Goal: Check status: Check status

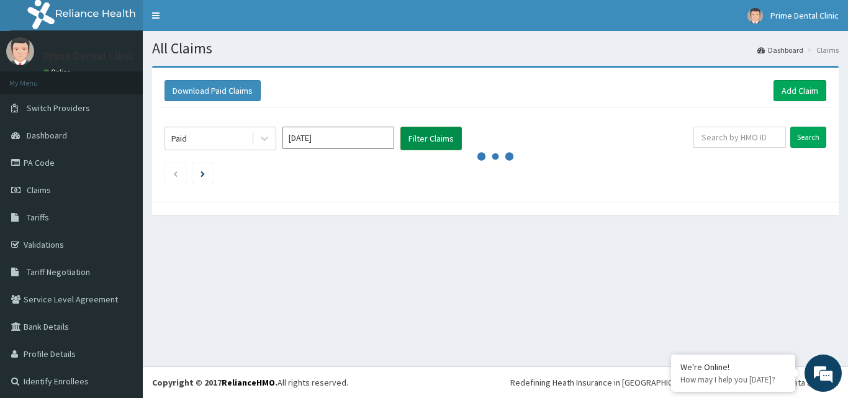
click at [435, 143] on button "Filter Claims" at bounding box center [430, 139] width 61 height 24
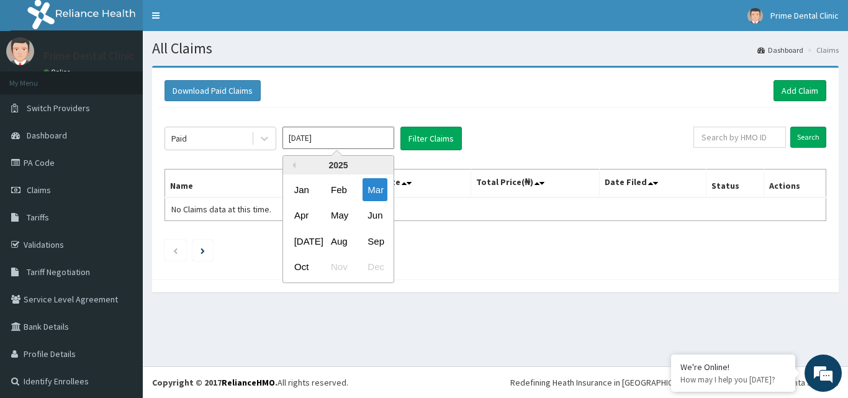
click at [359, 137] on input "Mar 2025" at bounding box center [338, 138] width 112 height 22
click at [294, 217] on div "Apr" at bounding box center [301, 215] width 25 height 23
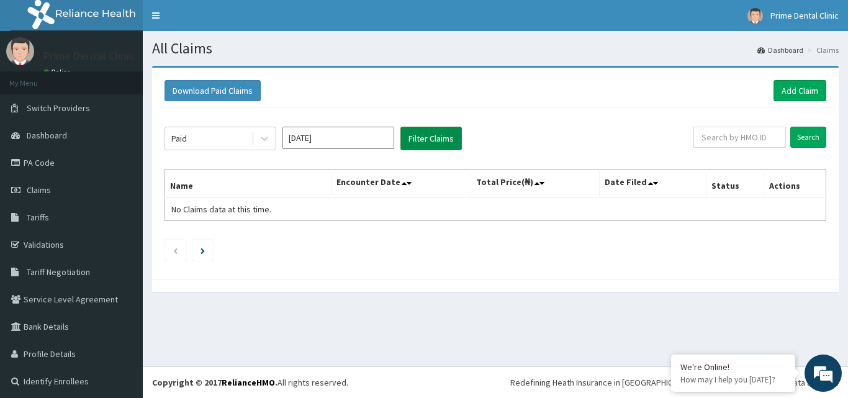
click at [450, 136] on button "Filter Claims" at bounding box center [430, 139] width 61 height 24
click at [434, 137] on button "Filter Claims" at bounding box center [430, 139] width 61 height 24
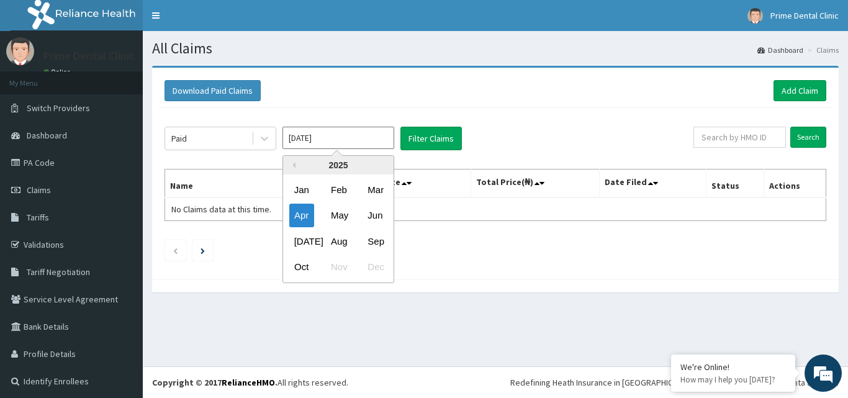
click at [332, 136] on input "Apr 2025" at bounding box center [338, 138] width 112 height 22
click at [337, 221] on div "May" at bounding box center [338, 215] width 25 height 23
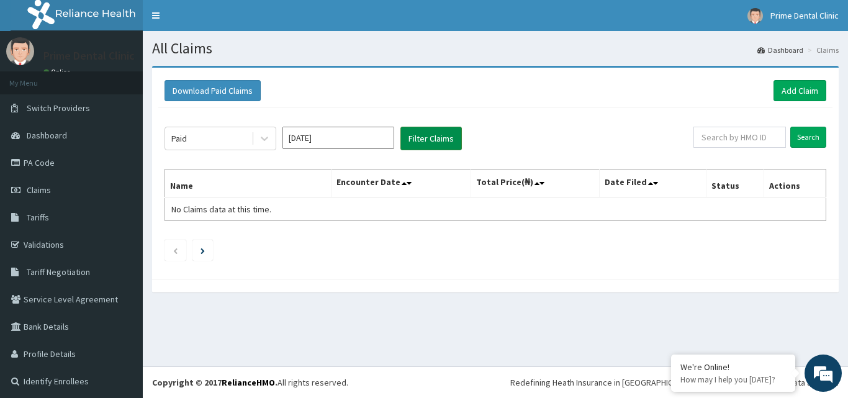
click at [431, 140] on button "Filter Claims" at bounding box center [430, 139] width 61 height 24
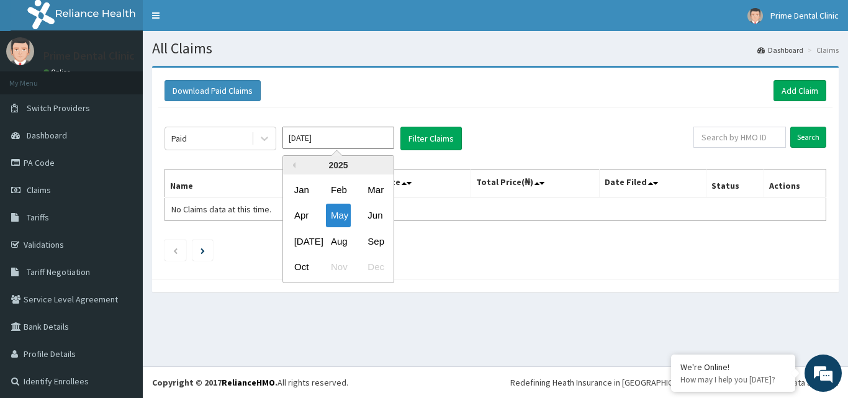
click at [366, 137] on input "May 2025" at bounding box center [338, 138] width 112 height 22
click at [378, 222] on div "Jun" at bounding box center [374, 215] width 25 height 23
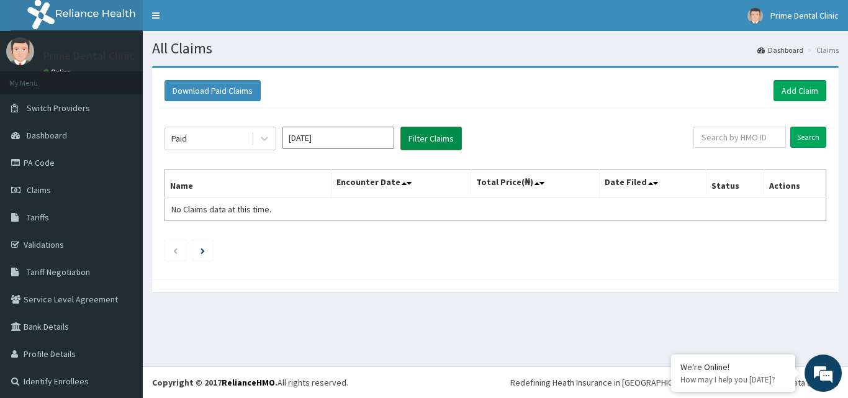
click at [427, 143] on button "Filter Claims" at bounding box center [430, 139] width 61 height 24
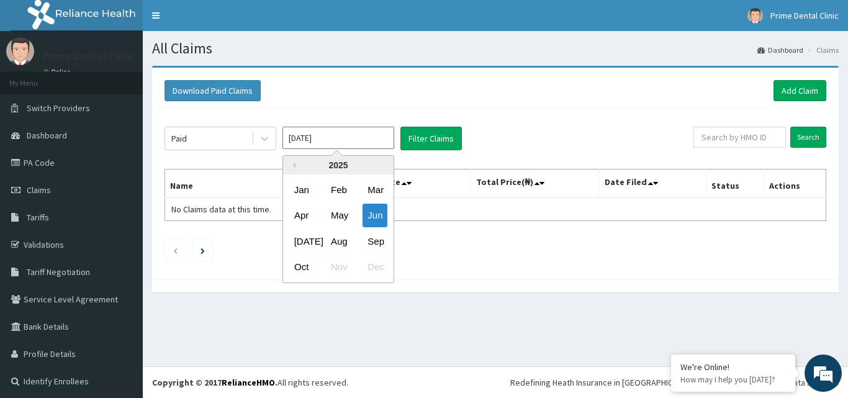
click at [343, 133] on input "Jun 2025" at bounding box center [338, 138] width 112 height 22
click at [299, 239] on div "Jul" at bounding box center [301, 241] width 25 height 23
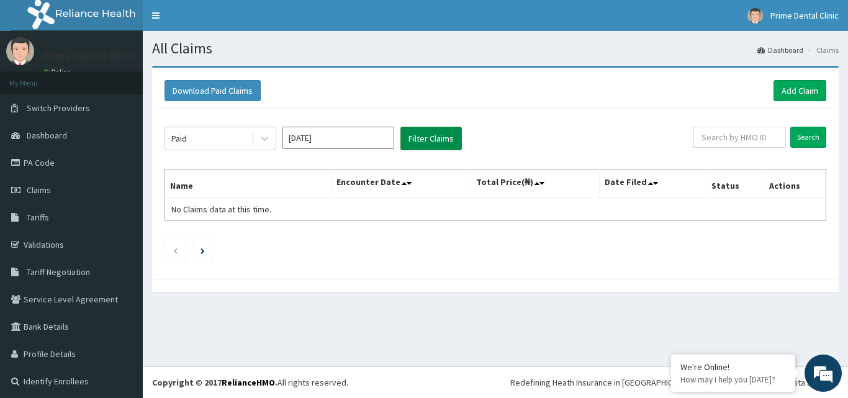
click at [421, 143] on button "Filter Claims" at bounding box center [430, 139] width 61 height 24
drag, startPoint x: 421, startPoint y: 143, endPoint x: 356, endPoint y: 130, distance: 66.4
click at [356, 130] on div "Paid Jul 2025 Filter Claims" at bounding box center [428, 139] width 529 height 24
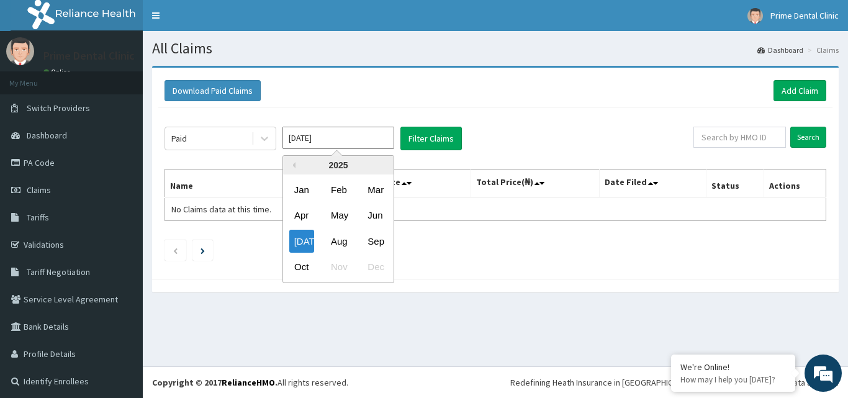
click at [347, 137] on input "Jul 2025" at bounding box center [338, 138] width 112 height 22
click at [330, 241] on div "Aug" at bounding box center [338, 241] width 25 height 23
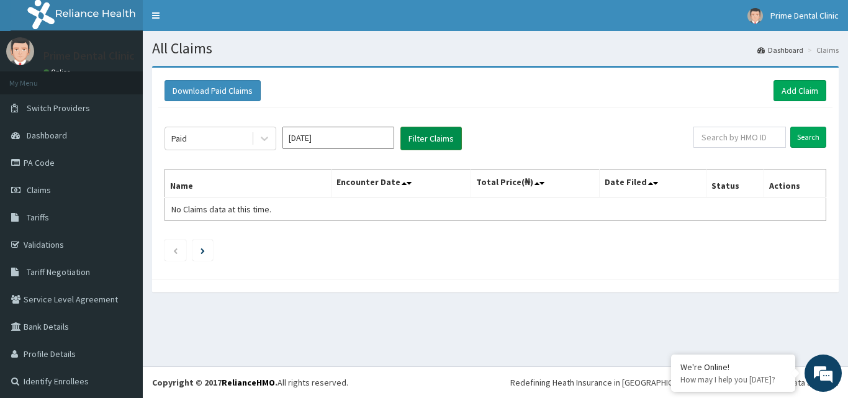
click at [414, 136] on button "Filter Claims" at bounding box center [430, 139] width 61 height 24
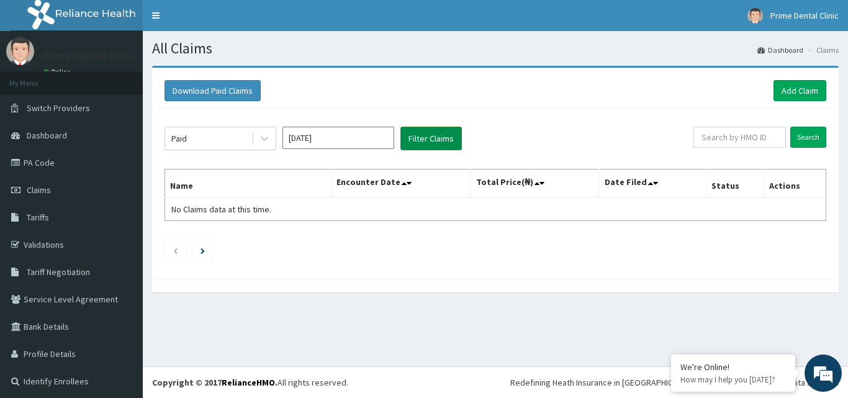
click at [414, 136] on button "Filter Claims" at bounding box center [430, 139] width 61 height 24
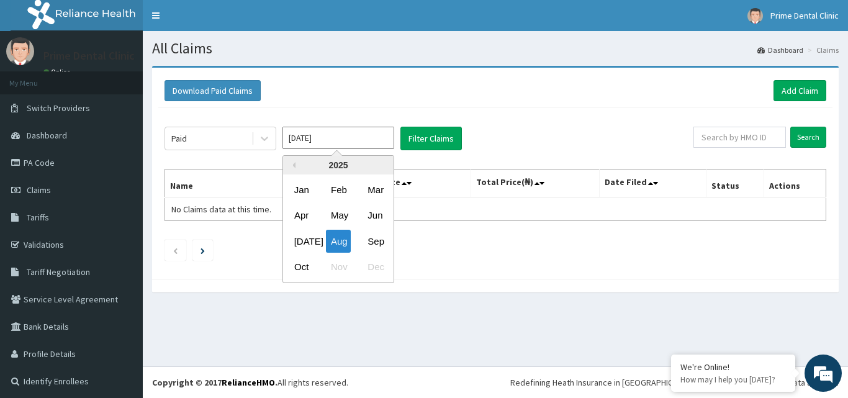
click at [341, 143] on input "Aug 2025" at bounding box center [338, 138] width 112 height 22
click at [379, 247] on div "Sep" at bounding box center [374, 241] width 25 height 23
type input "Sep 2025"
click at [379, 247] on ul at bounding box center [494, 249] width 661 height 21
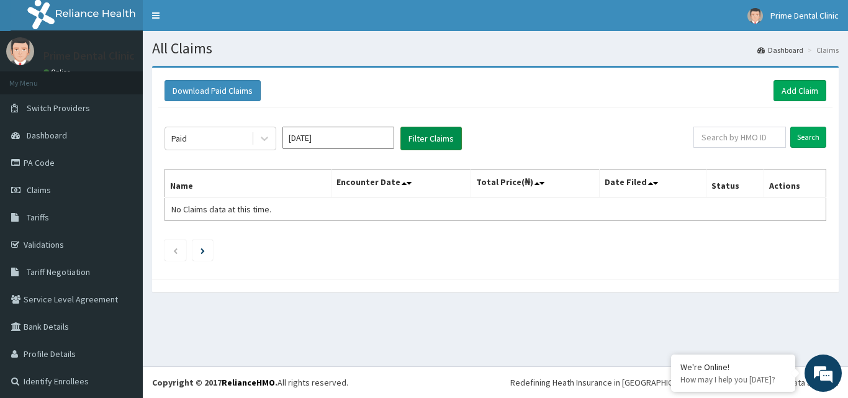
click at [431, 129] on button "Filter Claims" at bounding box center [430, 139] width 61 height 24
drag, startPoint x: 431, startPoint y: 135, endPoint x: 190, endPoint y: 150, distance: 241.1
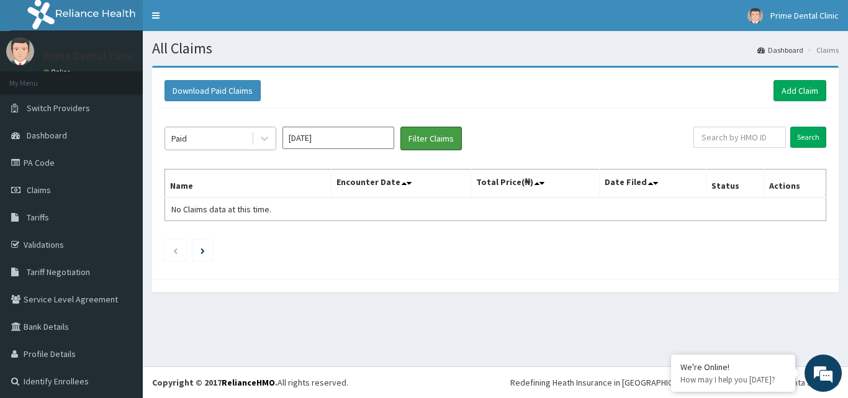
click at [190, 150] on div "Paid Sep 2025 Filter Claims" at bounding box center [428, 139] width 529 height 24
click at [80, 189] on link "Claims" at bounding box center [71, 189] width 143 height 27
click at [90, 192] on link "Claims" at bounding box center [71, 189] width 143 height 27
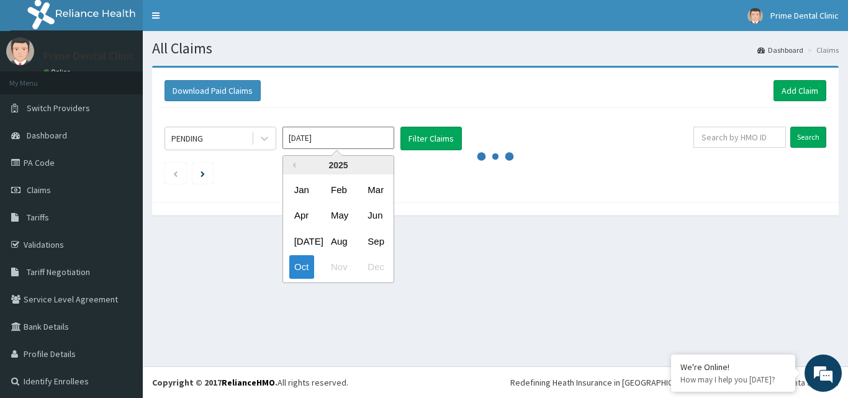
click at [330, 138] on input "[DATE]" at bounding box center [338, 138] width 112 height 22
click at [372, 197] on div "Mar" at bounding box center [374, 189] width 25 height 23
type input "Mar 2025"
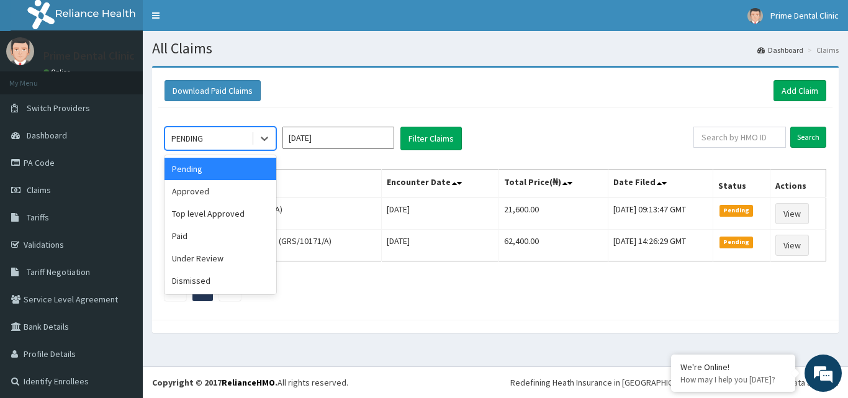
click at [203, 136] on div "PENDING" at bounding box center [187, 138] width 32 height 12
click at [199, 234] on div "Paid" at bounding box center [220, 236] width 112 height 22
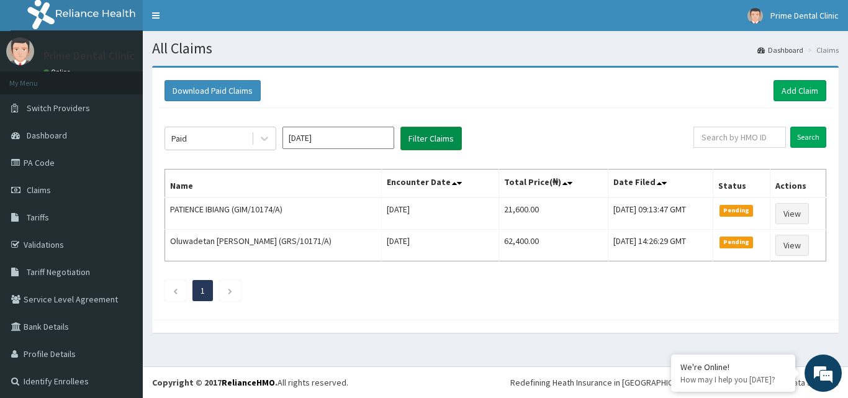
click at [431, 146] on button "Filter Claims" at bounding box center [430, 139] width 61 height 24
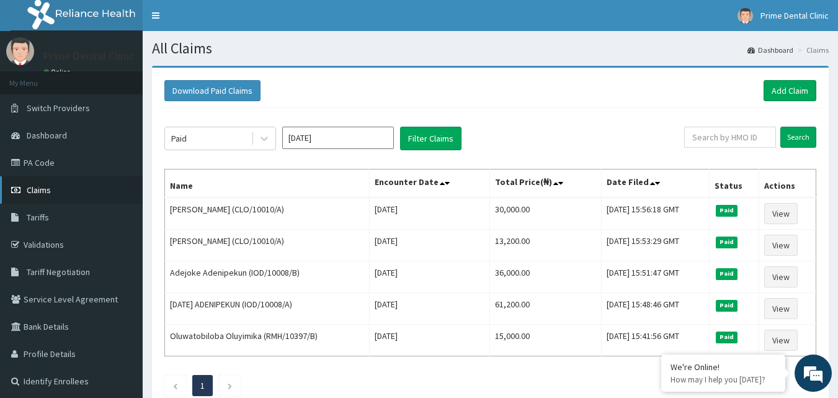
click at [55, 187] on link "Claims" at bounding box center [71, 189] width 143 height 27
